Goal: Task Accomplishment & Management: Manage account settings

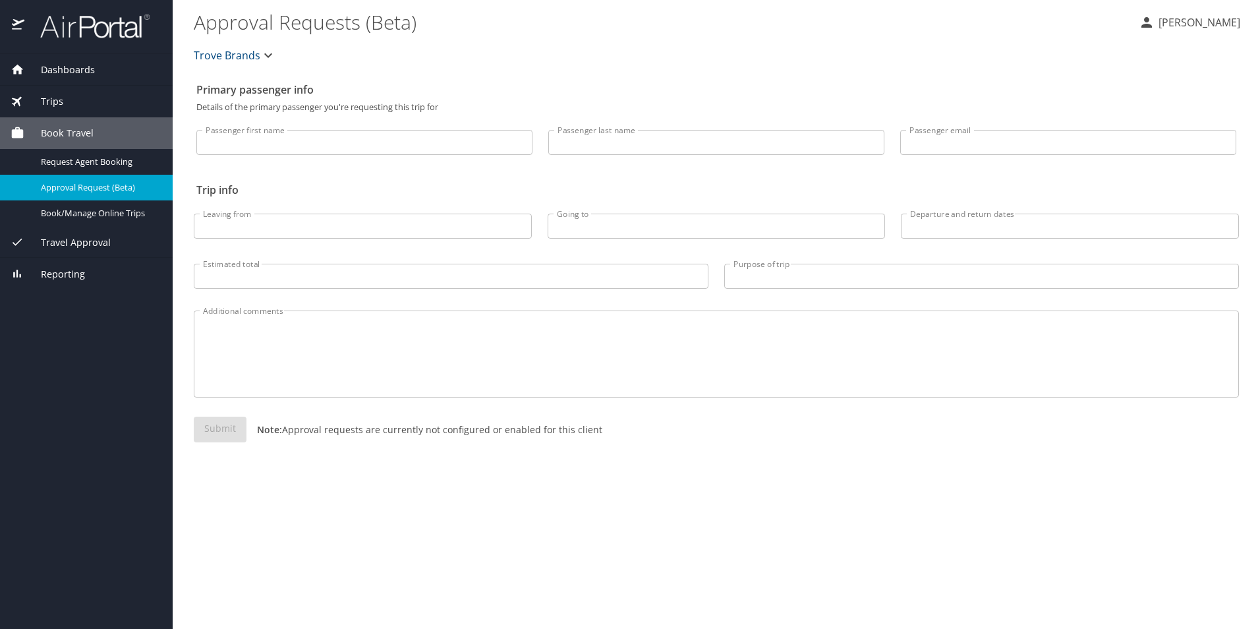
click at [80, 61] on div "Dashboards" at bounding box center [86, 70] width 173 height 32
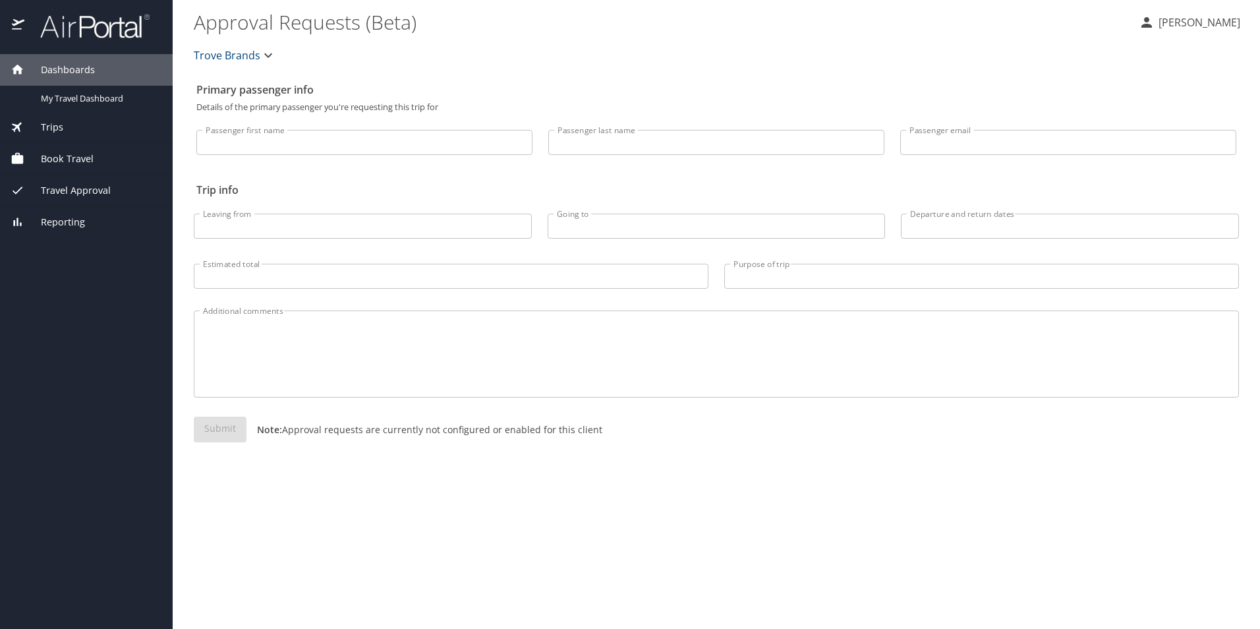
click at [72, 149] on div "Book Travel" at bounding box center [86, 159] width 173 height 32
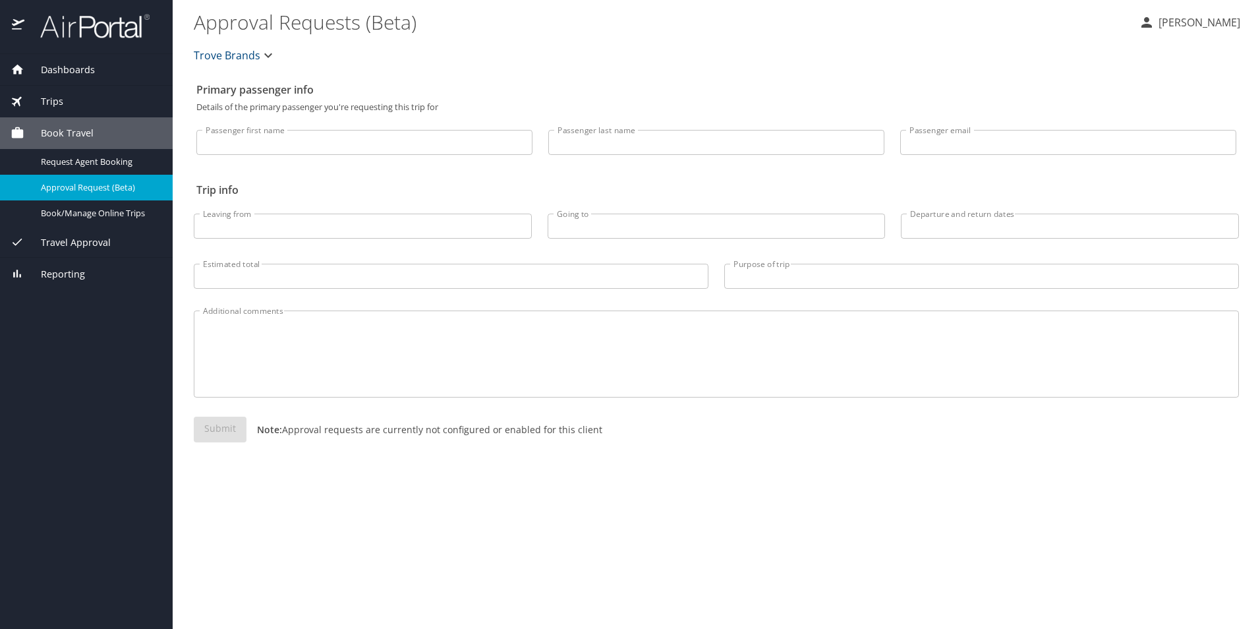
click at [71, 307] on div "Dashboards My Travel Dashboard Trips Current / Future Trips Past Trips Trips Mi…" at bounding box center [86, 341] width 173 height 575
click at [87, 169] on div "Request Agent Booking" at bounding box center [87, 161] width 152 height 15
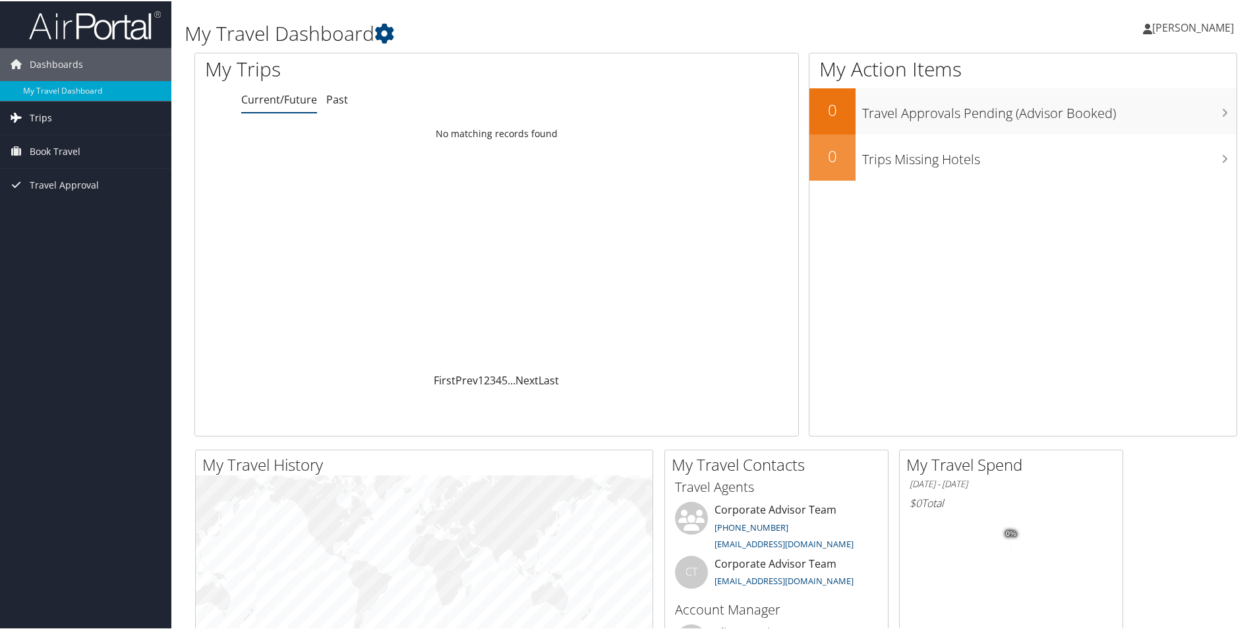
click at [65, 116] on link "Trips" at bounding box center [85, 116] width 171 height 33
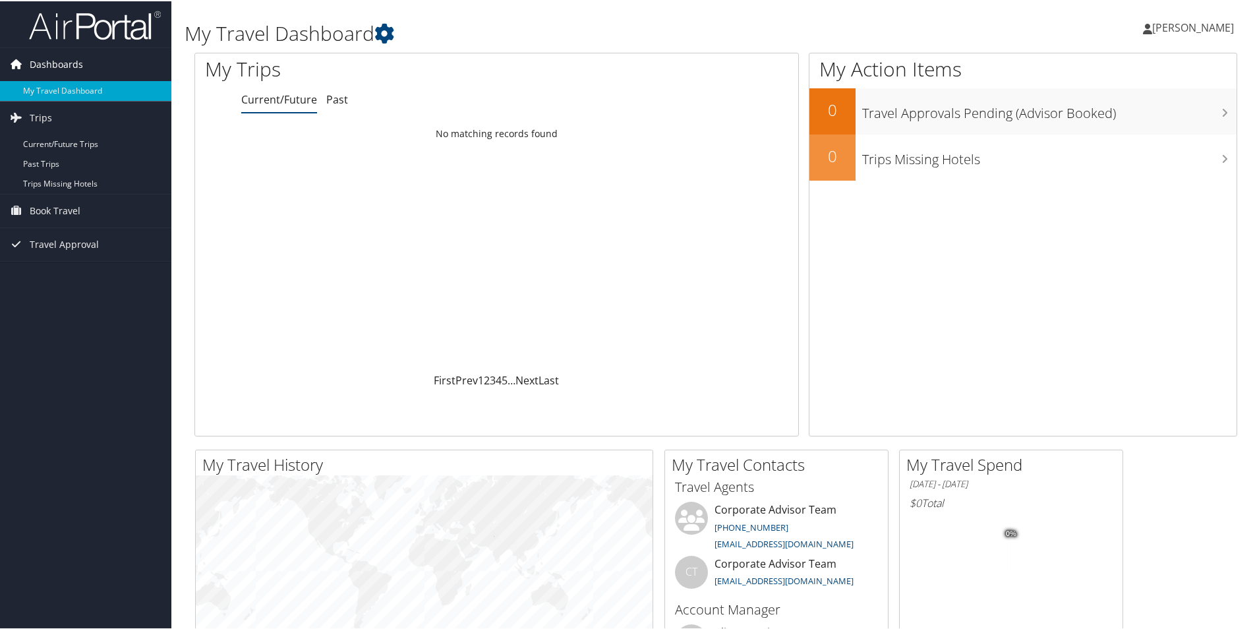
click at [76, 61] on span "Dashboards" at bounding box center [56, 63] width 53 height 33
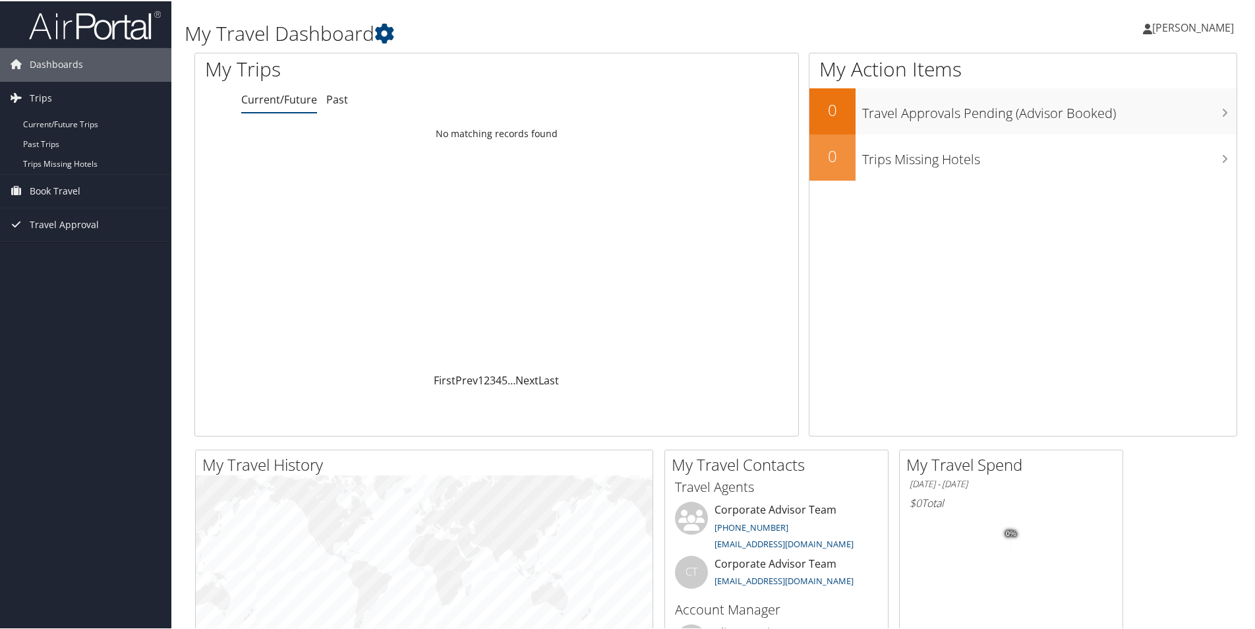
click at [1174, 27] on span "[PERSON_NAME]" at bounding box center [1193, 26] width 82 height 14
click at [1142, 115] on link "View Travel Profile" at bounding box center [1157, 117] width 147 height 22
click at [1163, 26] on span "[PERSON_NAME]" at bounding box center [1193, 26] width 82 height 14
click at [1138, 71] on link "My Settings" at bounding box center [1157, 72] width 147 height 22
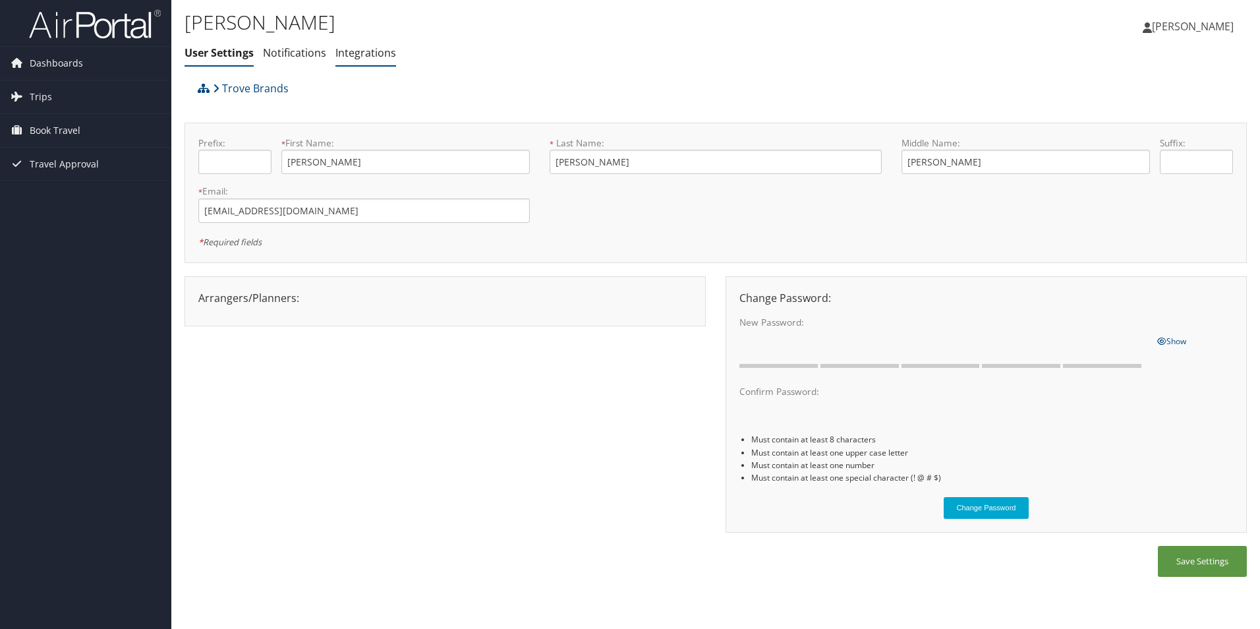
click at [358, 55] on link "Integrations" at bounding box center [365, 52] width 61 height 14
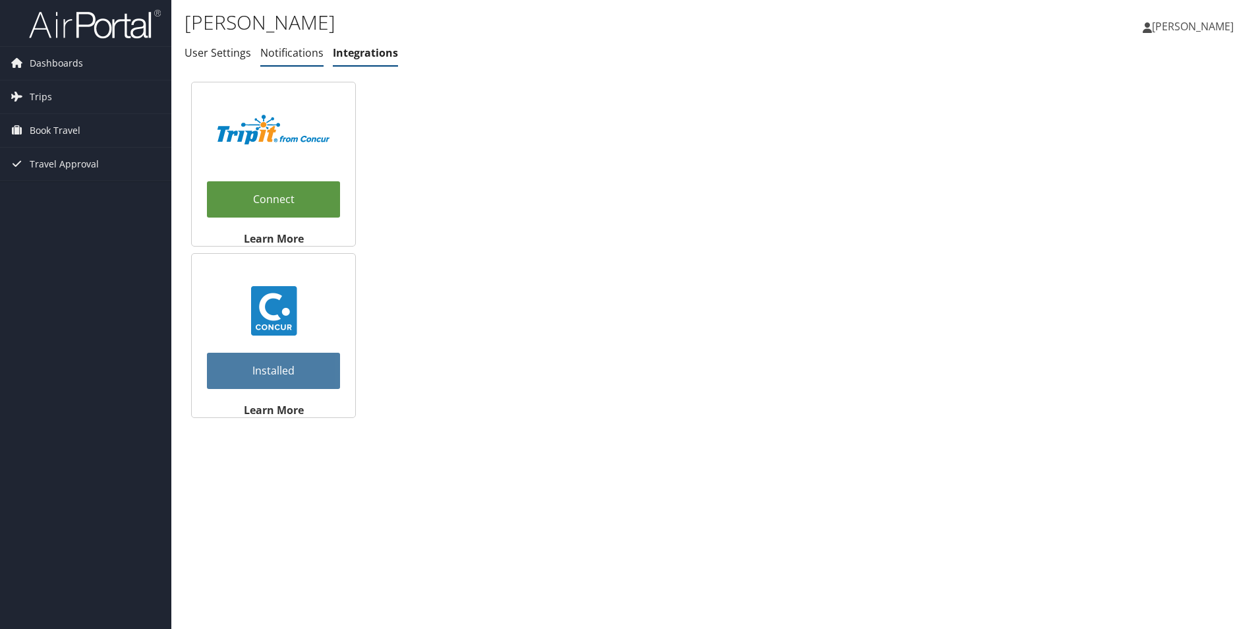
click at [295, 57] on link "Notifications" at bounding box center [291, 52] width 63 height 14
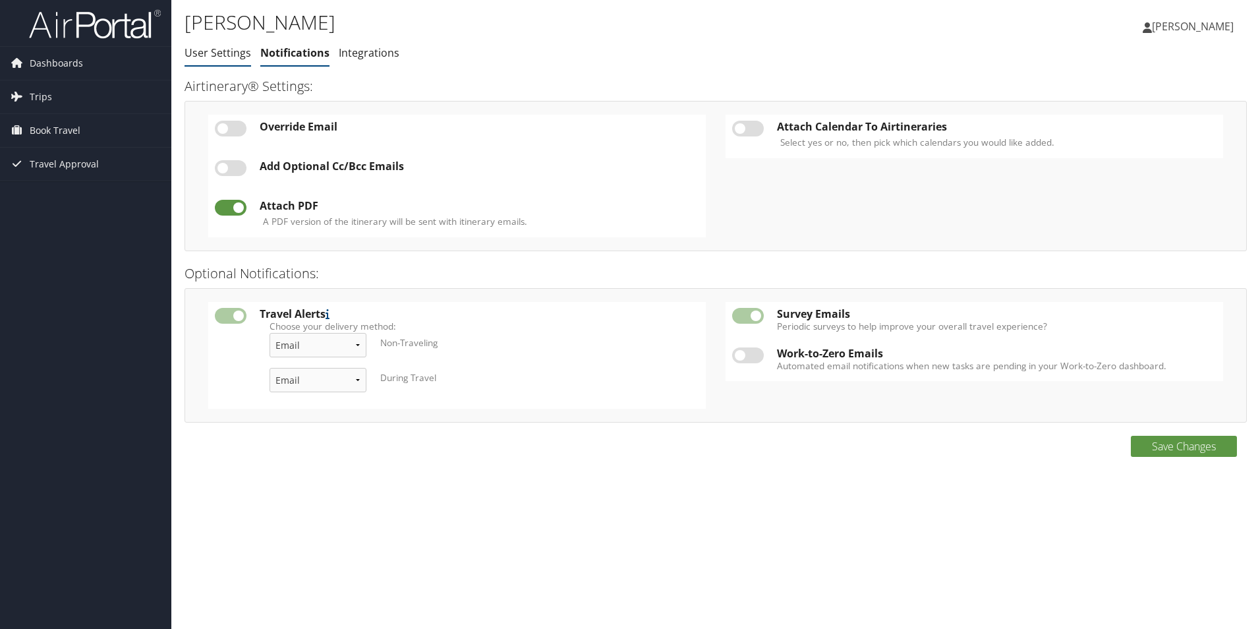
click at [208, 51] on link "User Settings" at bounding box center [218, 52] width 67 height 14
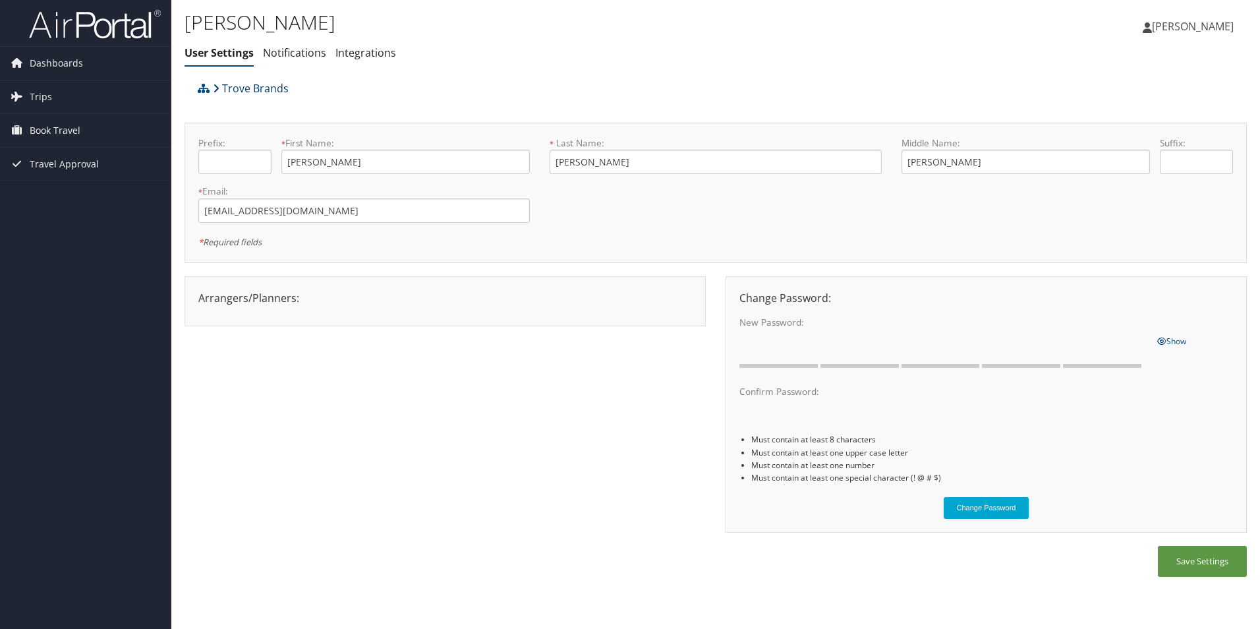
click at [256, 90] on link "Trove Brands" at bounding box center [251, 88] width 76 height 26
click at [88, 119] on link "Book Travel" at bounding box center [85, 130] width 171 height 33
click at [80, 100] on link "Trips" at bounding box center [85, 96] width 171 height 33
click at [82, 67] on link "Dashboards" at bounding box center [85, 63] width 171 height 33
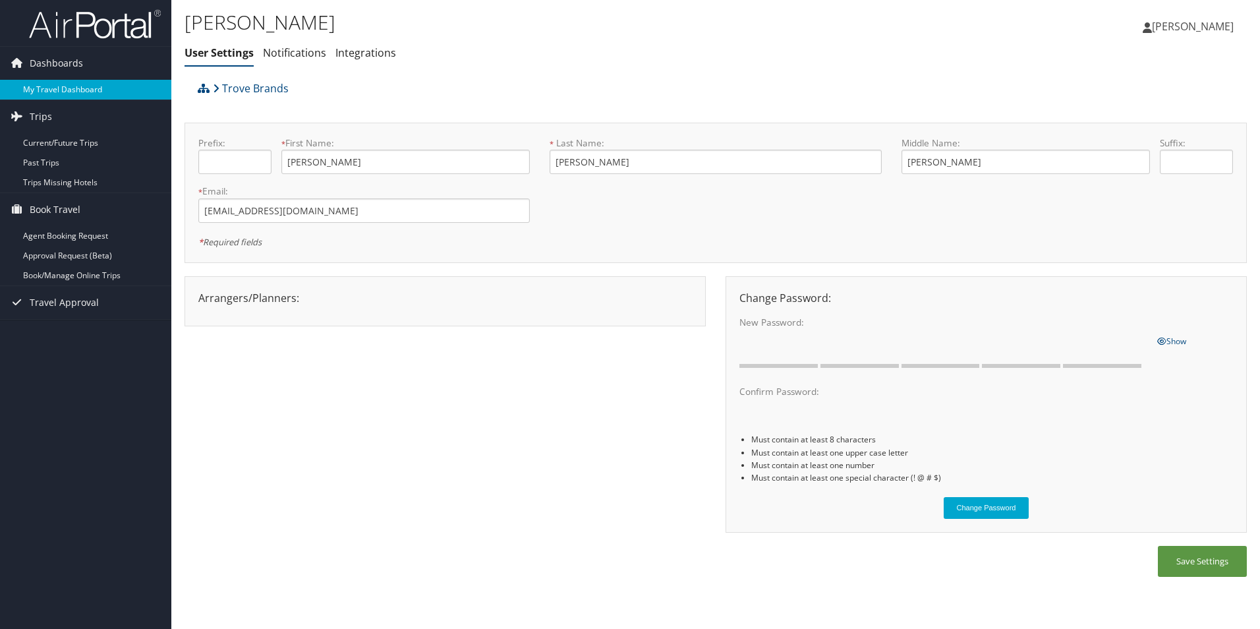
click at [84, 82] on link "My Travel Dashboard" at bounding box center [85, 90] width 171 height 20
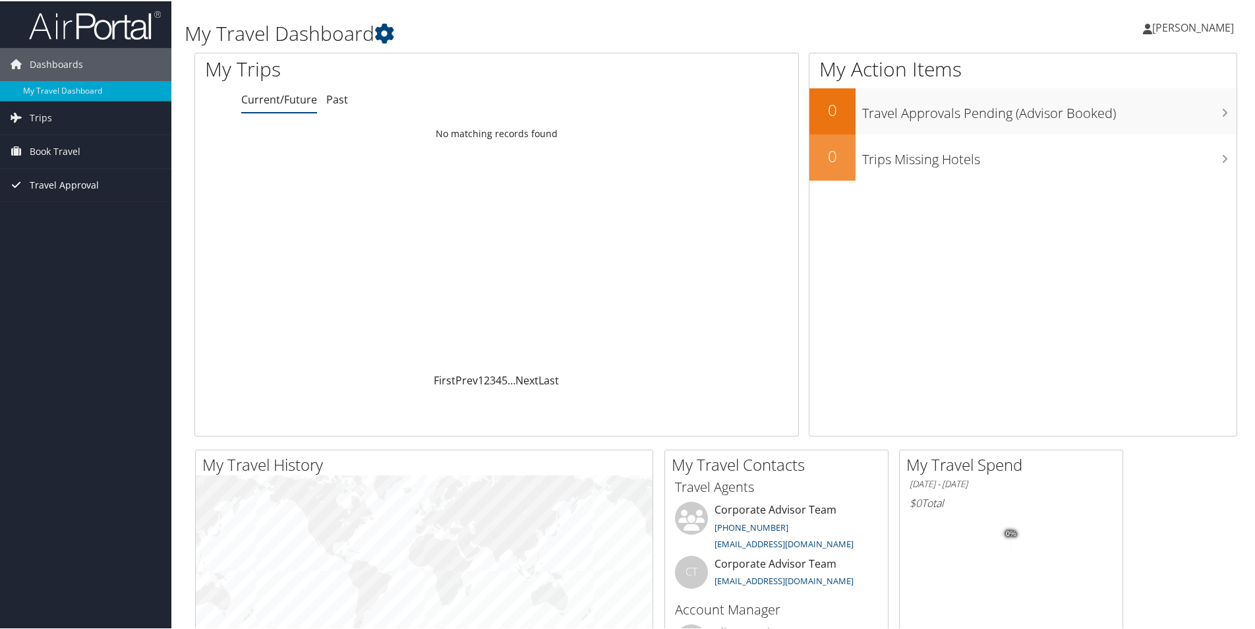
click at [107, 173] on link "Travel Approval" at bounding box center [85, 183] width 171 height 33
click at [107, 161] on link "Book Travel" at bounding box center [85, 150] width 171 height 33
click at [71, 117] on link "Trips" at bounding box center [85, 116] width 171 height 33
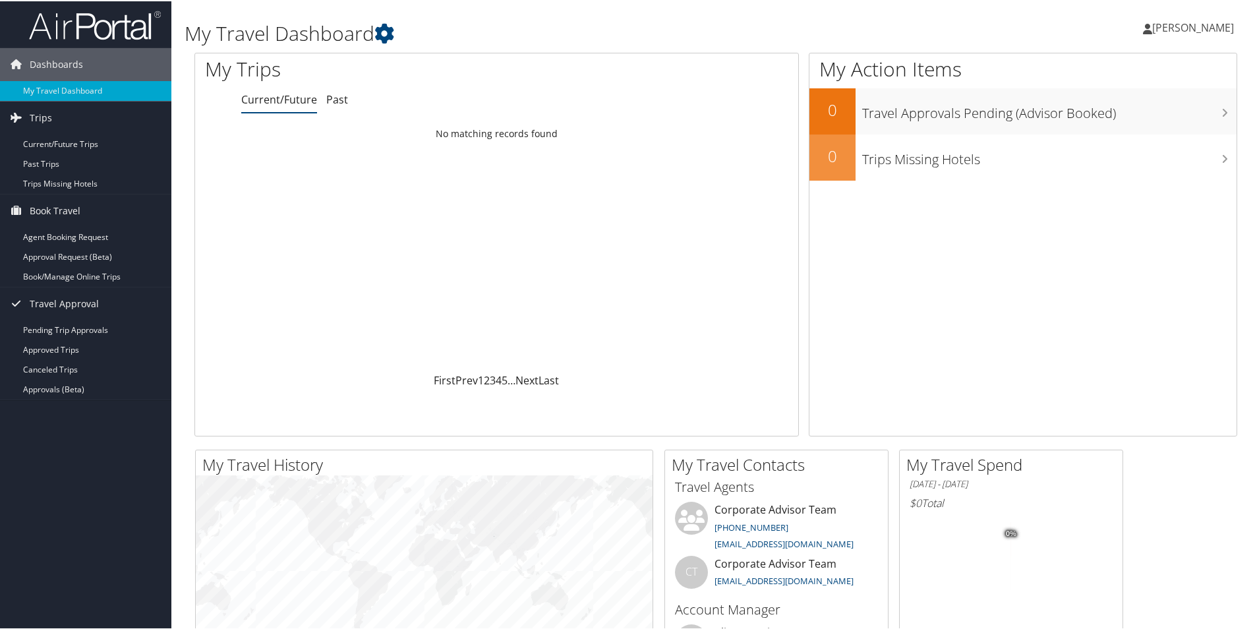
click at [1172, 24] on span "[PERSON_NAME]" at bounding box center [1193, 26] width 82 height 14
click at [1142, 73] on link "My Settings" at bounding box center [1157, 72] width 147 height 22
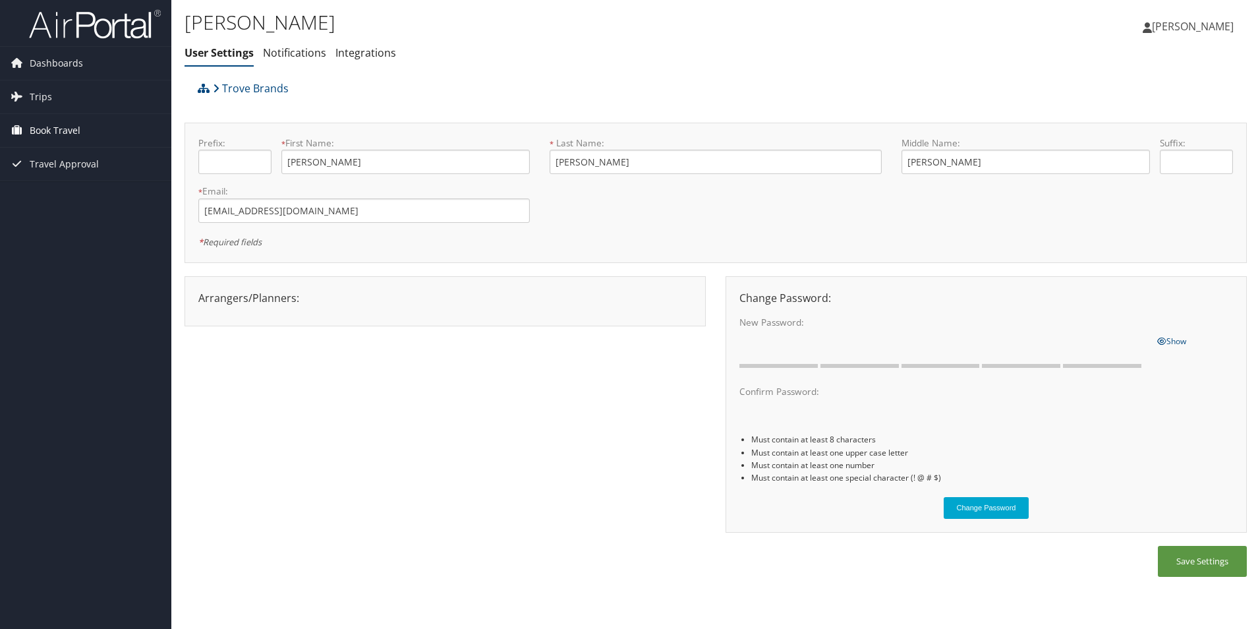
click at [88, 129] on link "Book Travel" at bounding box center [85, 130] width 171 height 33
click at [89, 119] on link "Book Travel" at bounding box center [85, 130] width 171 height 33
click at [314, 53] on link "Notifications" at bounding box center [294, 52] width 63 height 14
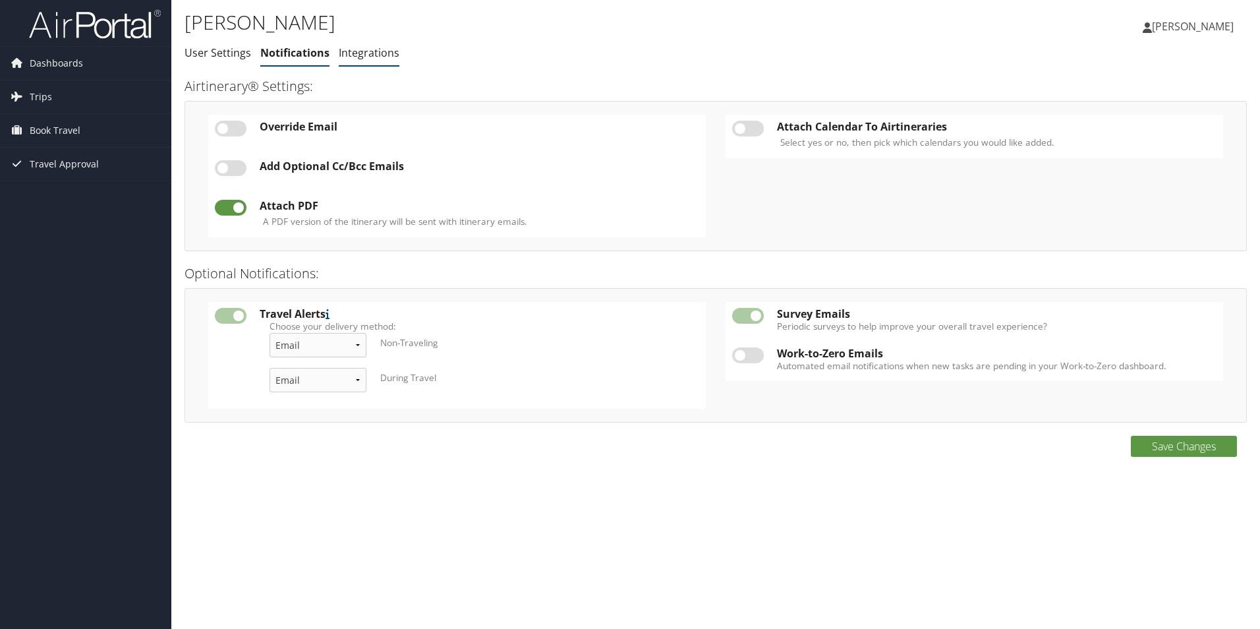
click at [378, 55] on link "Integrations" at bounding box center [369, 52] width 61 height 14
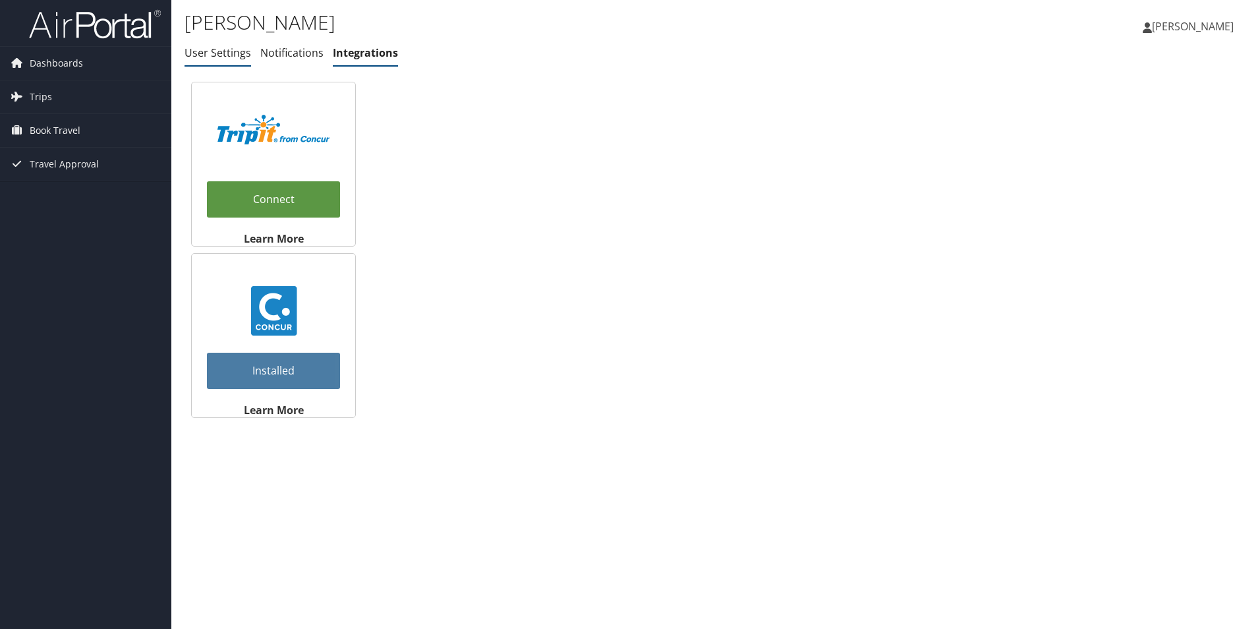
click at [223, 59] on link "User Settings" at bounding box center [218, 52] width 67 height 14
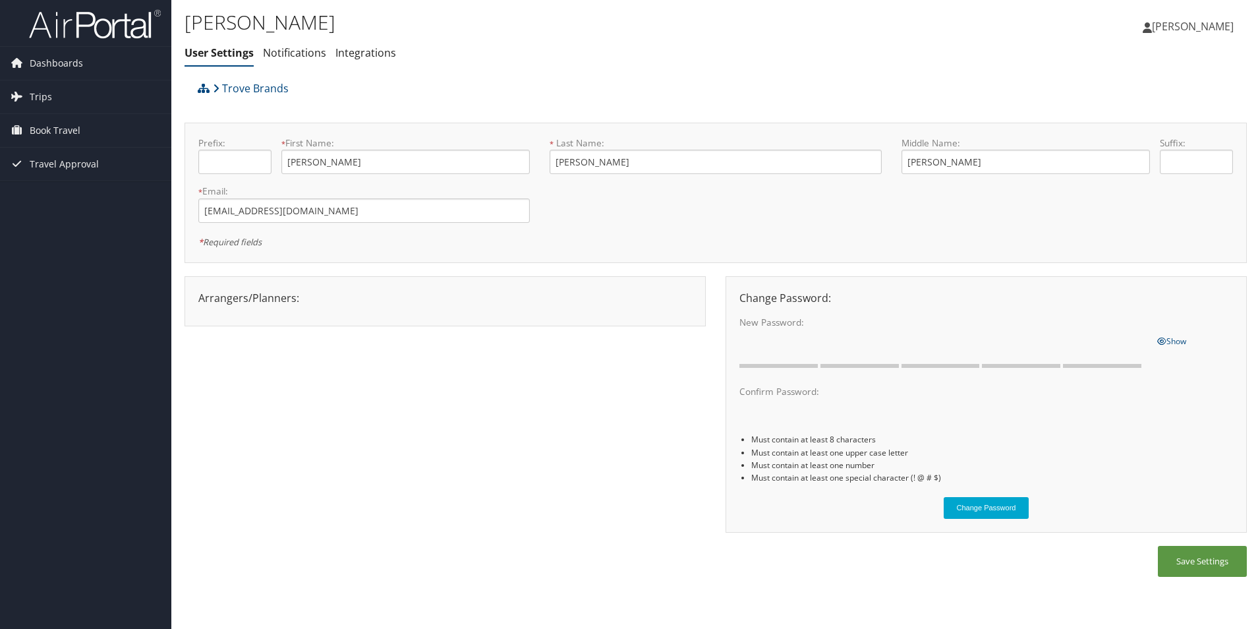
click at [1190, 18] on link "[PERSON_NAME]" at bounding box center [1195, 27] width 104 height 40
click at [102, 65] on link "Dashboards" at bounding box center [85, 63] width 171 height 33
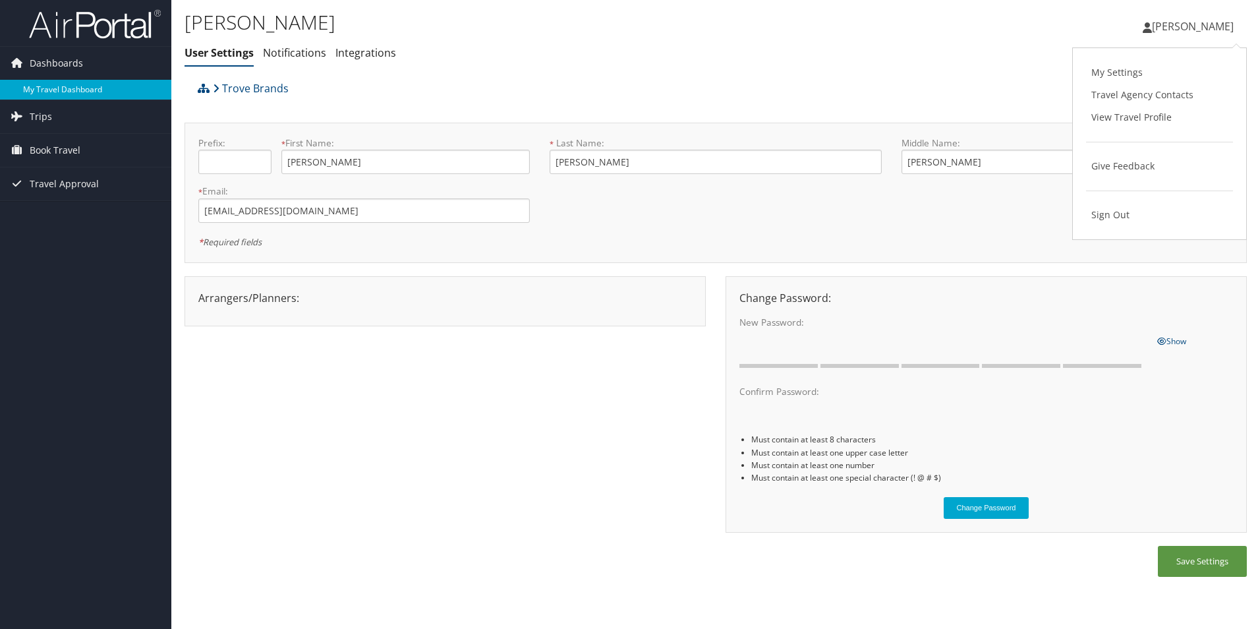
click at [111, 92] on link "My Travel Dashboard" at bounding box center [85, 90] width 171 height 20
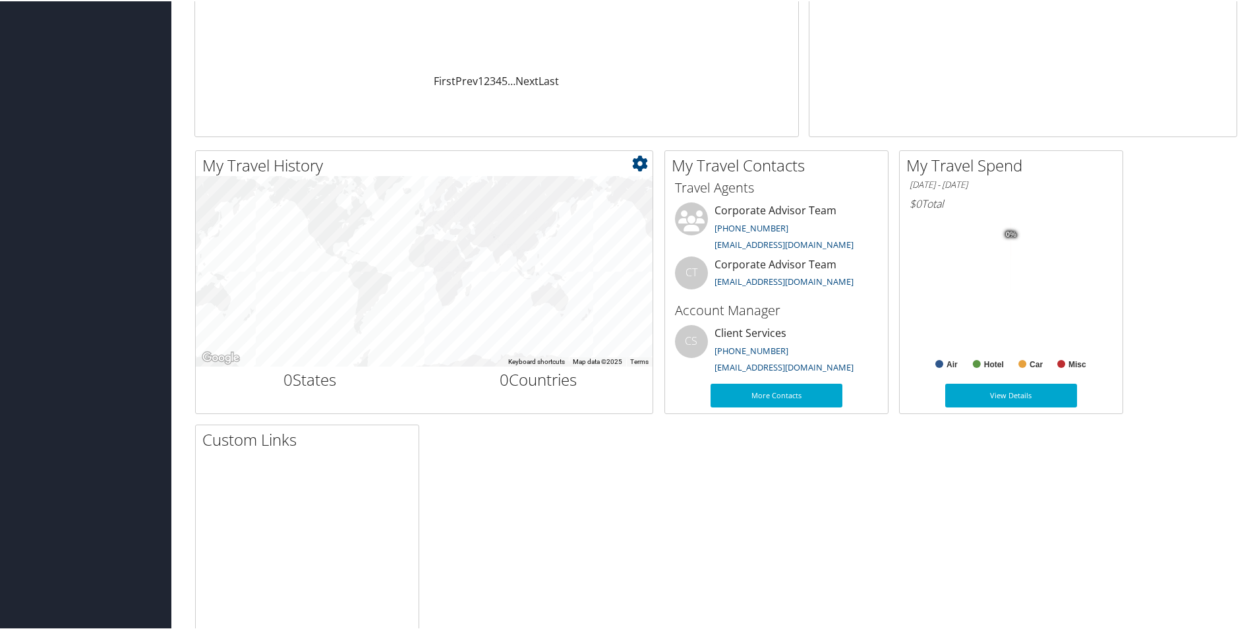
scroll to position [183, 0]
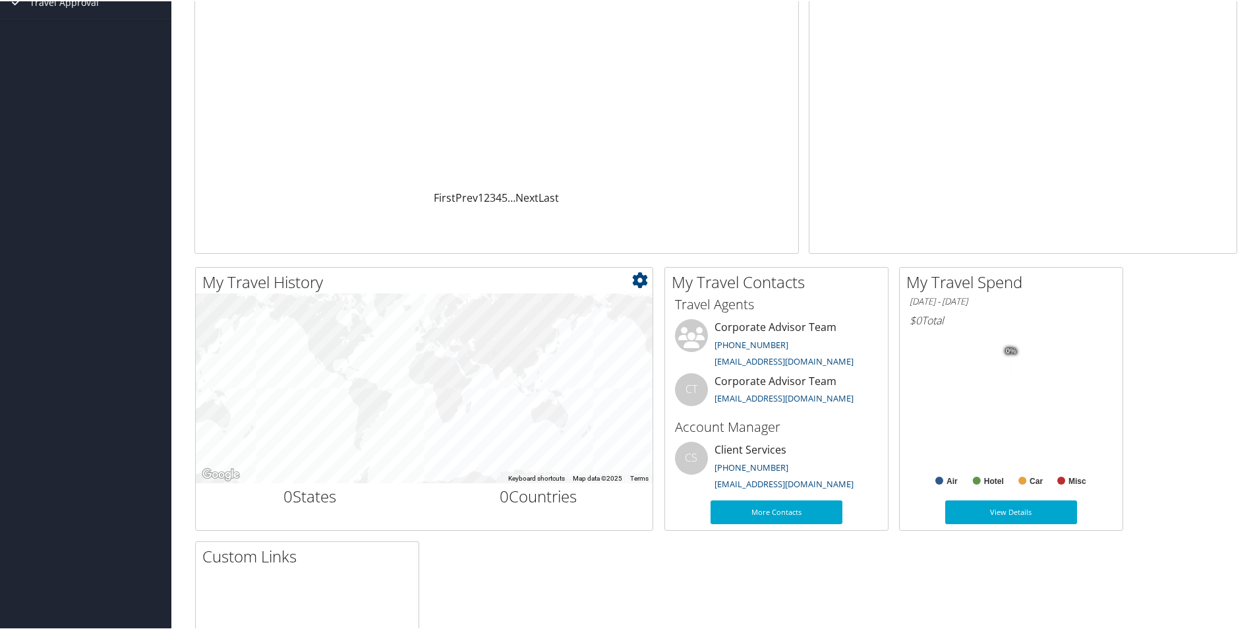
click at [404, 282] on h2 "My Travel History" at bounding box center [427, 281] width 450 height 22
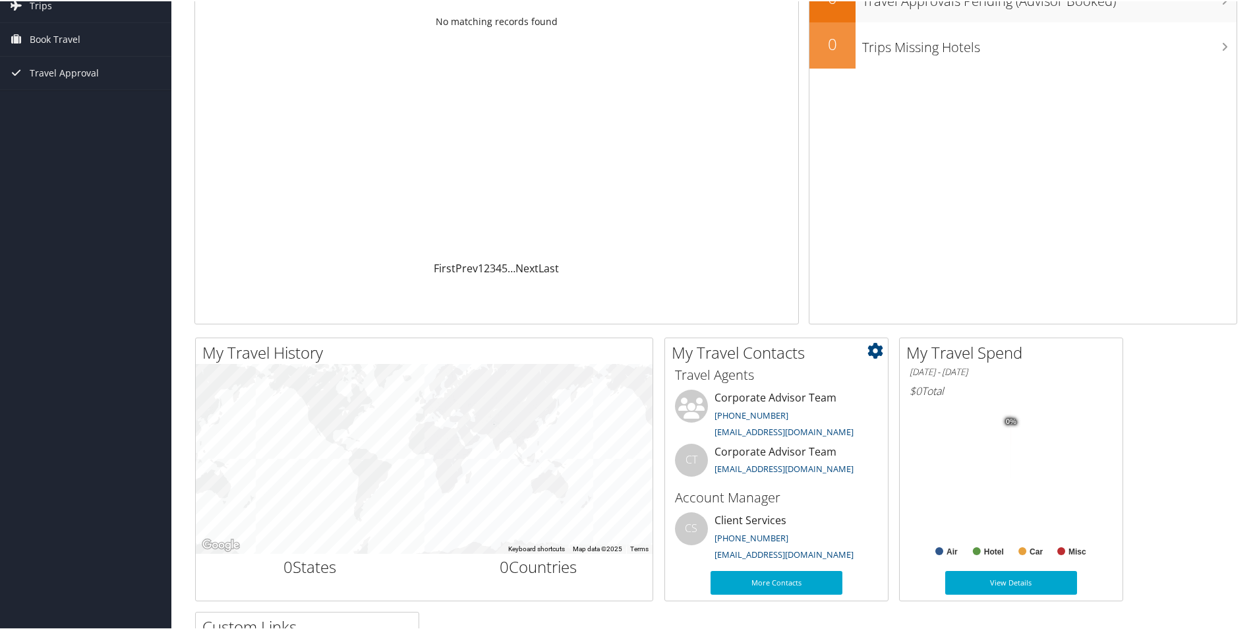
scroll to position [0, 0]
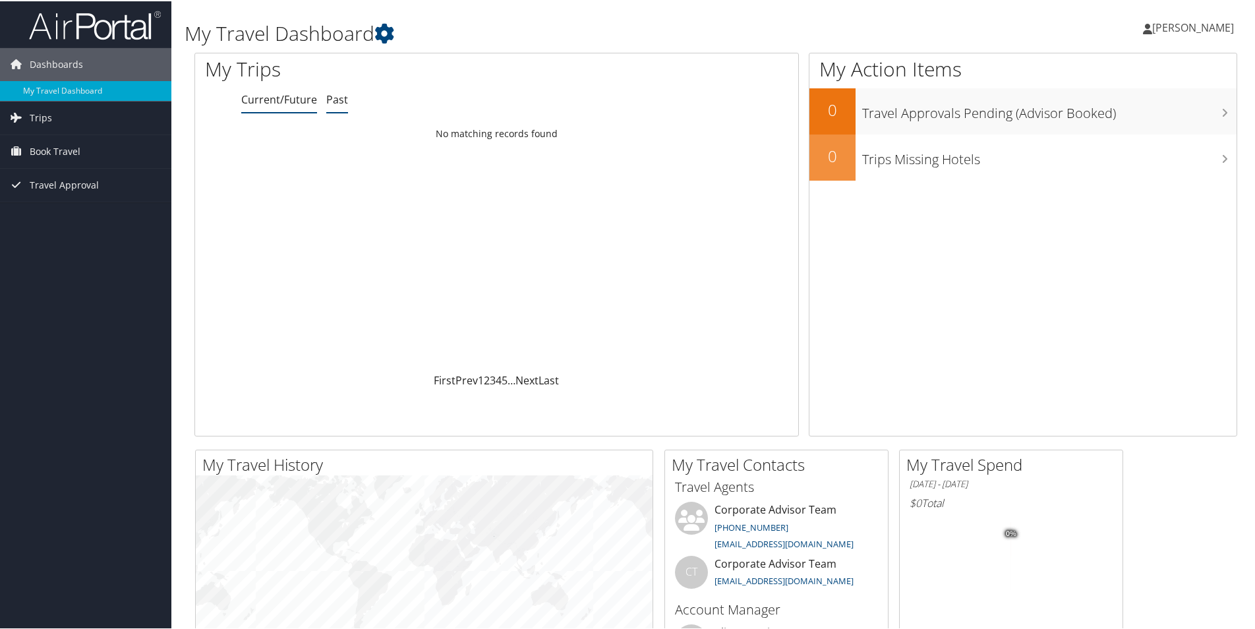
click at [328, 102] on link "Past" at bounding box center [337, 98] width 22 height 14
click at [268, 105] on link "Current/Future" at bounding box center [279, 98] width 76 height 14
click at [107, 144] on link "Book Travel" at bounding box center [85, 150] width 171 height 33
click at [108, 237] on link "Travel Approval" at bounding box center [85, 243] width 171 height 33
click at [1176, 28] on span "[PERSON_NAME]" at bounding box center [1193, 26] width 82 height 14
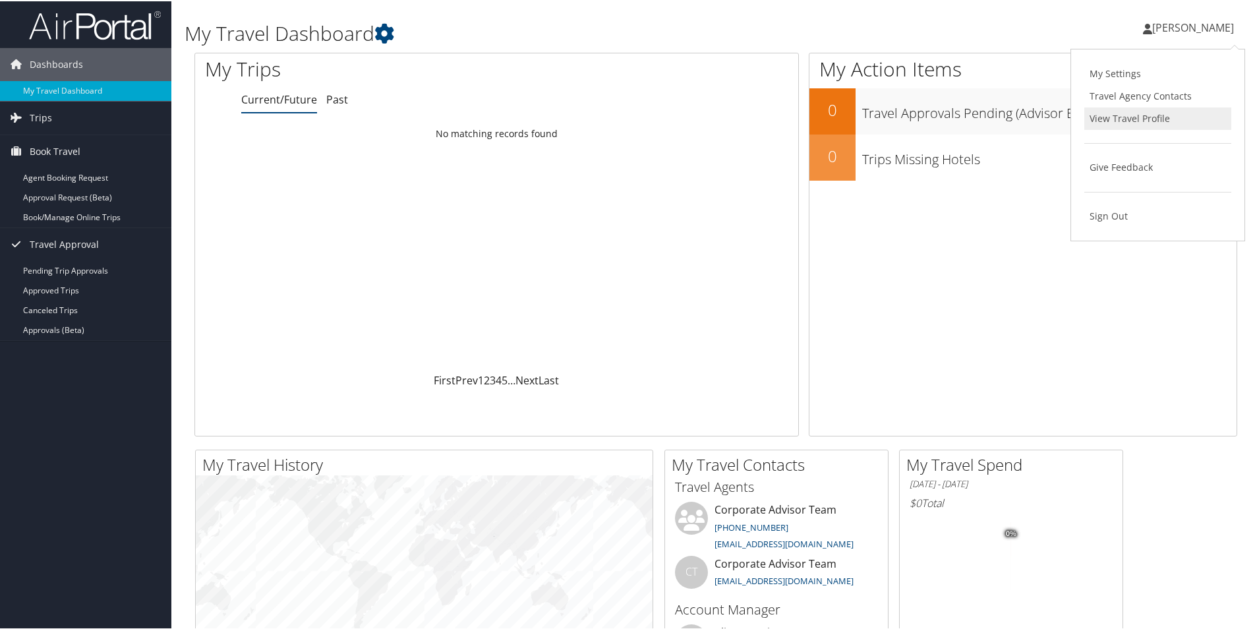
click at [1123, 125] on link "View Travel Profile" at bounding box center [1157, 117] width 147 height 22
